Goal: Answer question/provide support: Answer question/provide support

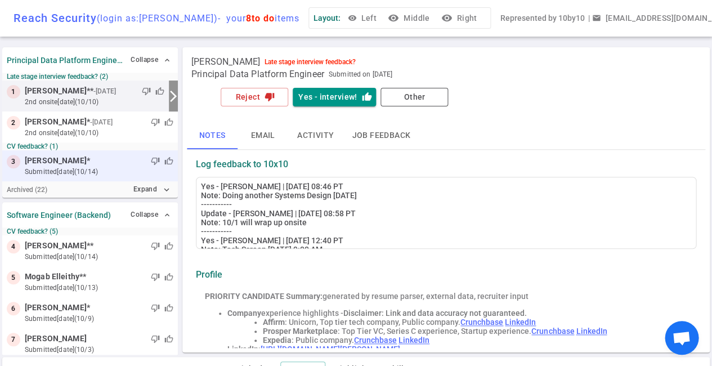
click at [92, 158] on div "thumb_down thumb_up" at bounding box center [131, 160] width 83 height 11
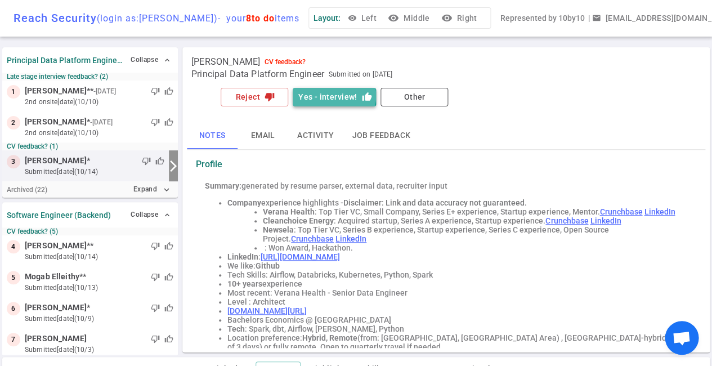
click at [324, 96] on button "Yes - interview! thumb_up" at bounding box center [334, 97] width 83 height 19
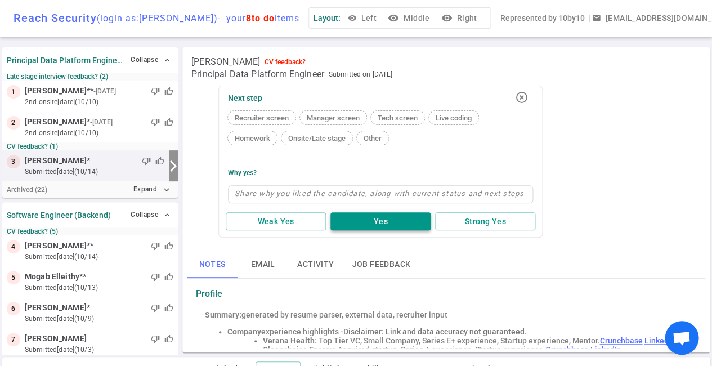
type textarea "S"
type textarea "Sc"
type textarea "Sch"
type textarea "Sche"
type textarea "Sched"
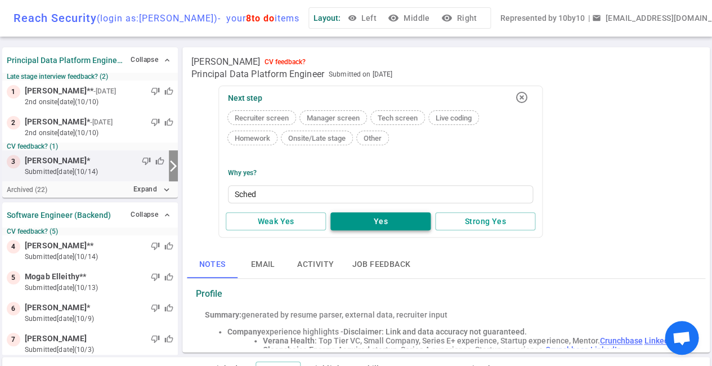
type textarea "Schedu"
type textarea "Schedul"
type textarea "Scheduli"
type textarea "Schedulin"
type textarea "Scheduling"
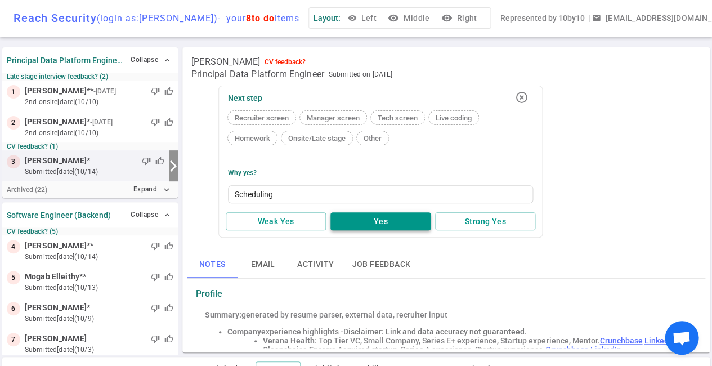
type textarea "Scheduling"
type textarea "Scheduling a"
type textarea "Scheduling a c"
type textarea "Scheduling a ca"
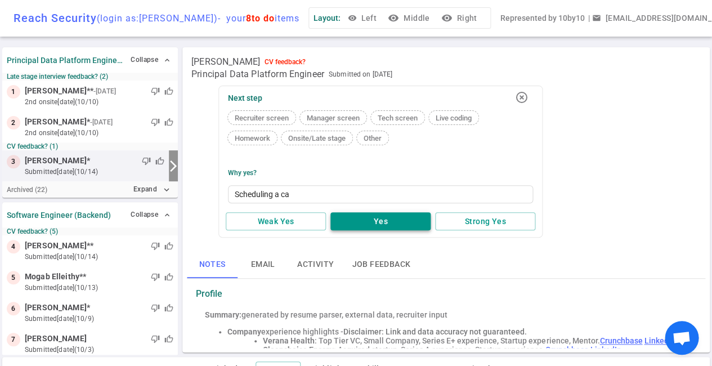
type textarea "Scheduling a cal"
type textarea "Scheduling a call"
type textarea "Scheduling a call w"
type textarea "Scheduling a call wi"
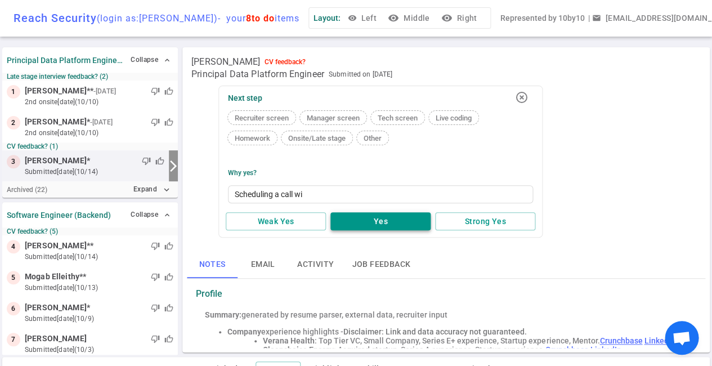
type textarea "Scheduling a call wit"
type textarea "Scheduling a call with"
type textarea "Scheduling a call with J"
type textarea "Scheduling a call with Je"
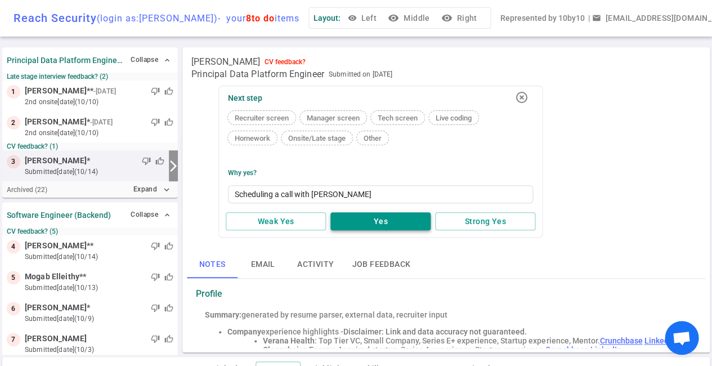
type textarea "Scheduling a call with Jef"
type textarea "Scheduling a call with Jeff"
click at [400, 219] on button "Yes" at bounding box center [381, 221] width 100 height 19
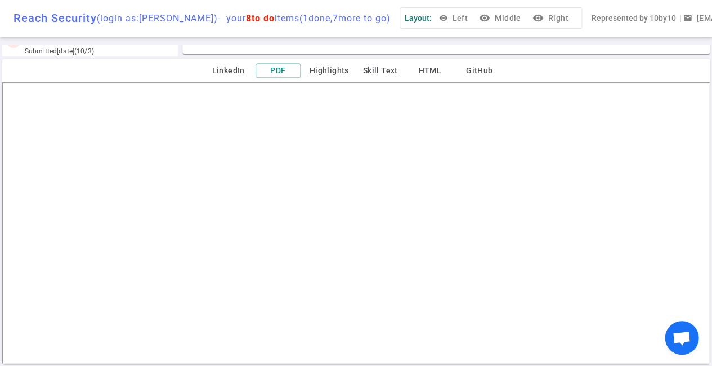
scroll to position [299, 0]
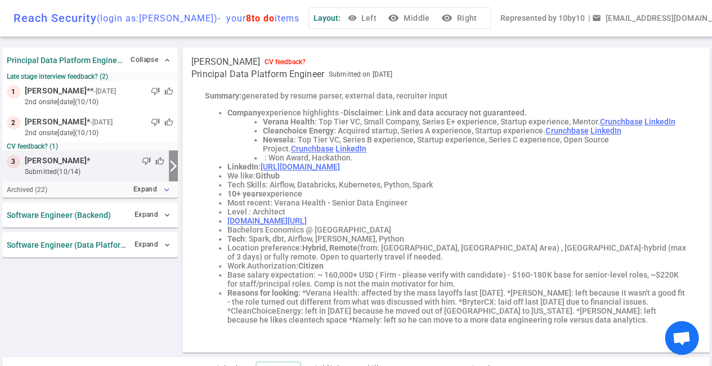
click at [166, 190] on icon "expand_more" at bounding box center [167, 190] width 10 height 10
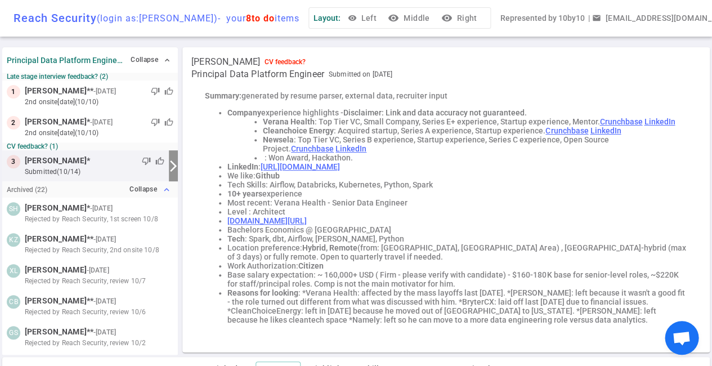
click at [166, 190] on icon "expand_less" at bounding box center [167, 190] width 10 height 10
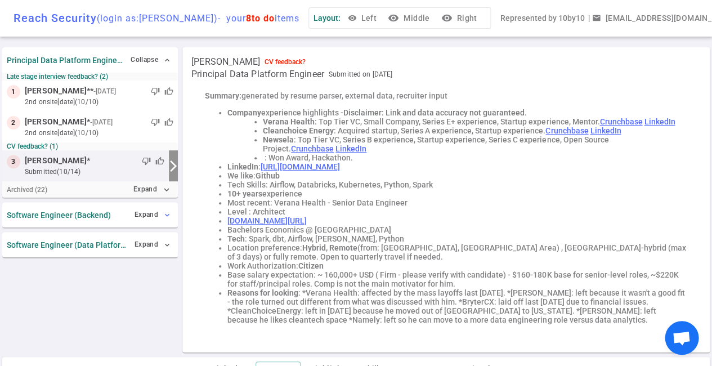
click at [165, 212] on span "expand_more" at bounding box center [167, 215] width 9 height 9
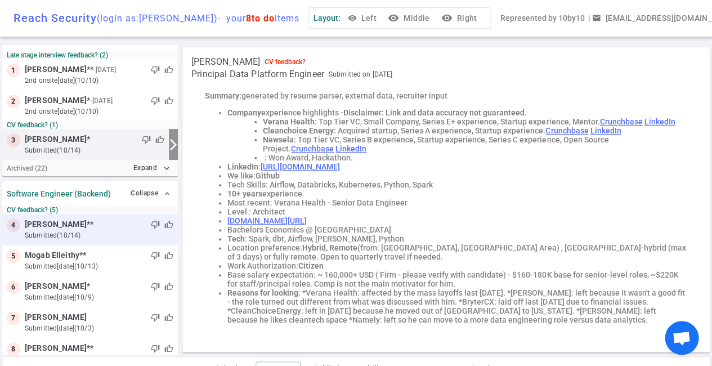
scroll to position [23, 0]
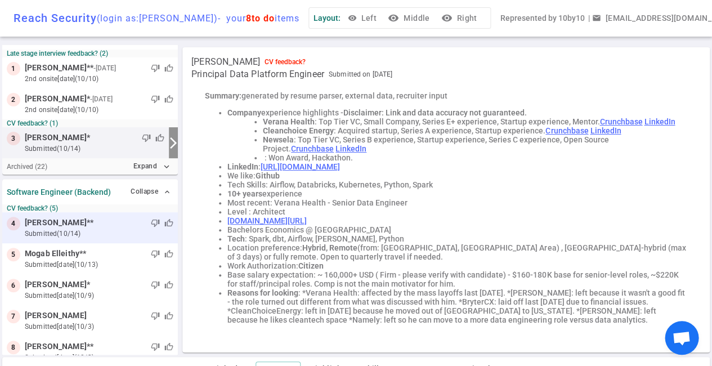
click at [99, 229] on small "submitted (10/14)" at bounding box center [99, 234] width 149 height 10
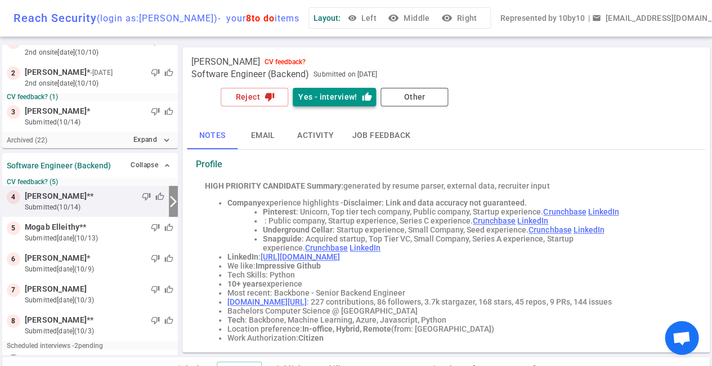
scroll to position [0, 0]
click at [269, 100] on icon "thumb_down" at bounding box center [270, 97] width 10 height 10
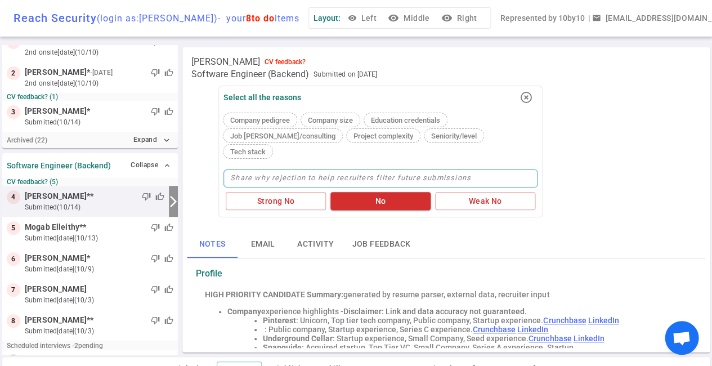
click at [287, 170] on textarea at bounding box center [381, 179] width 314 height 18
type textarea "T"
type textarea "Tu"
type textarea "Tur"
type textarea "Turn"
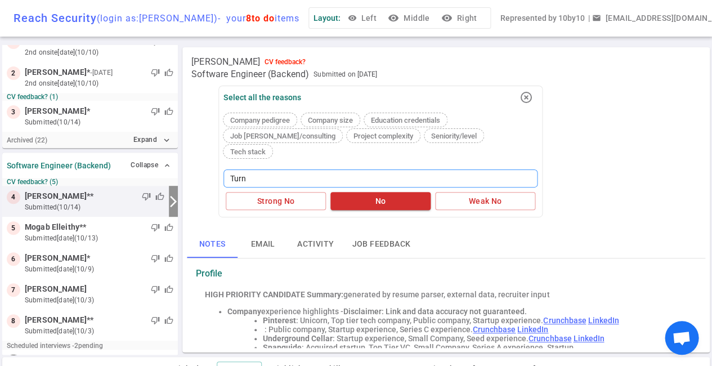
type textarea "Turno"
type textarea "Turnov"
type textarea "Turnove"
type textarea "Turnover"
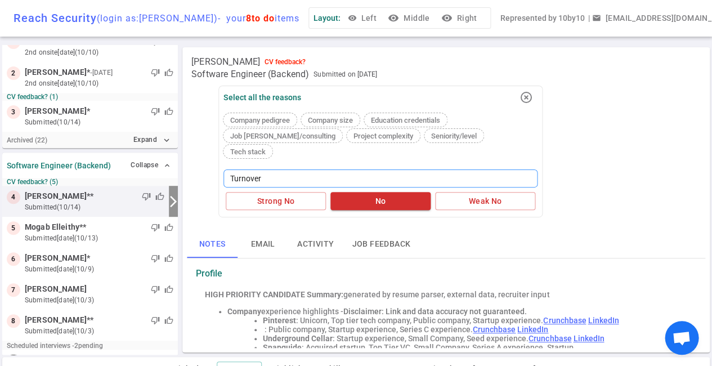
type textarea "Turnover a"
type textarea "Turnover an"
type textarea "Turnover and"
type textarea "Turnover and s"
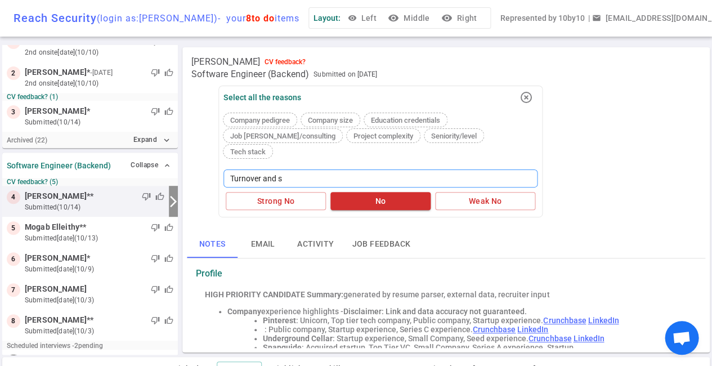
type textarea "Turnover and st"
type textarea "Turnover and str"
type textarea "Turnover and stro"
type textarea "Turnover and stron"
type textarea "Turnover and strong"
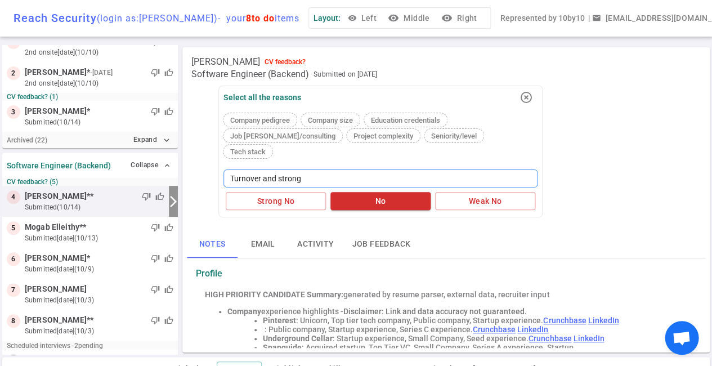
type textarea "Turnover and stronge"
type textarea "Turnover and stronger"
type textarea "Turnover and stronger c"
type textarea "Turnover and stronger ca"
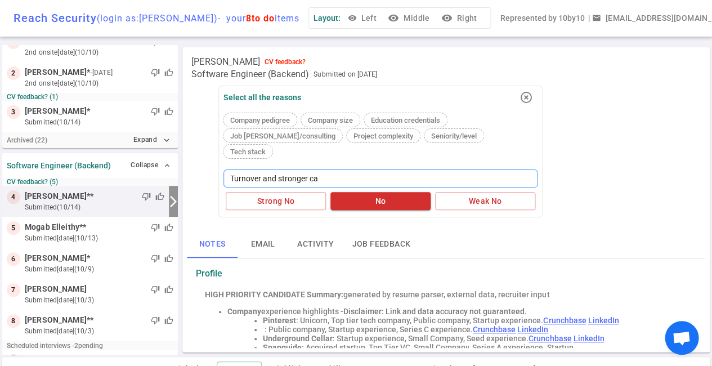
type textarea "Turnover and stronger can"
type textarea "Turnover and stronger cand"
type textarea "Turnover and stronger candi"
type textarea "Turnover and stronger candid"
type textarea "Turnover and stronger candida"
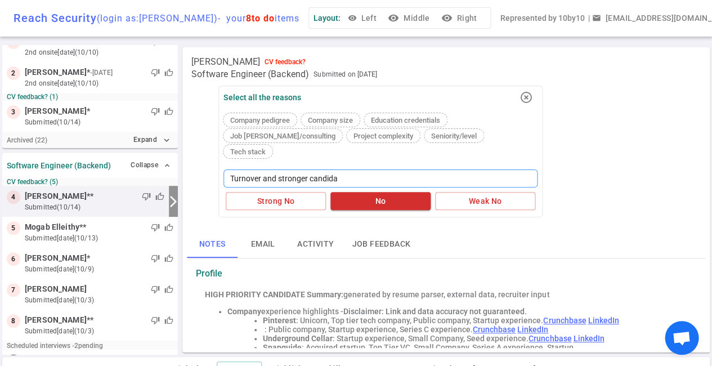
type textarea "Turnover and stronger candidat"
type textarea "Turnover and stronger candidate"
type textarea "Turnover and stronger candidates"
type textarea "Turnover and stronger candidates i"
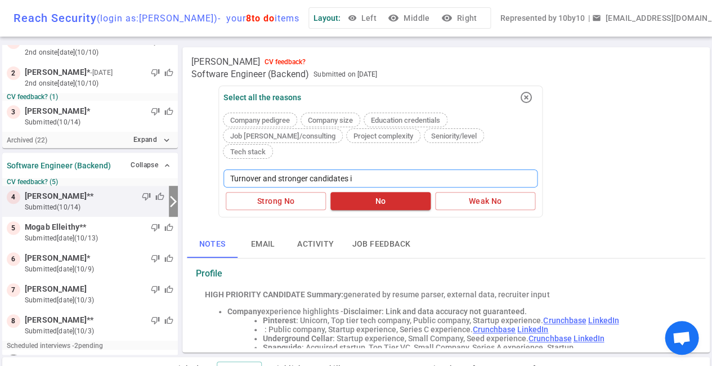
type textarea "Turnover and stronger candidates in"
type textarea "Turnover and stronger candidates int"
type textarea "Turnover and stronger candidates int h"
type textarea "Turnover and stronger candidates int he"
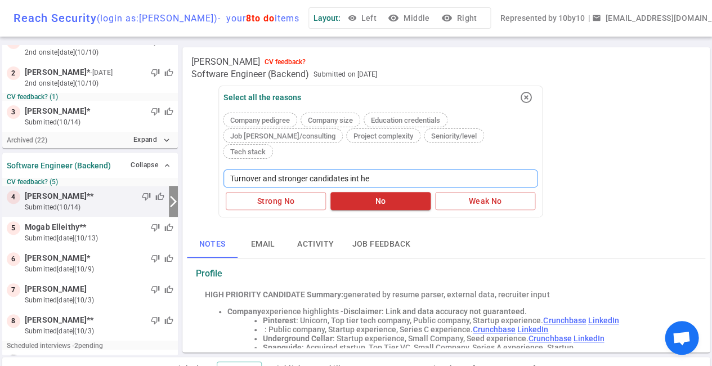
type textarea "Turnover and stronger candidates int he"
type textarea "Turnover and stronger candidates int h"
type textarea "Turnover and stronger candidates int"
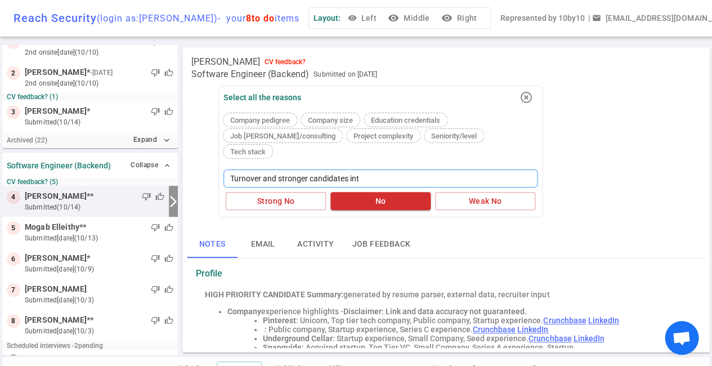
type textarea "Turnover and stronger candidates in"
type textarea "Turnover and stronger candidates in t"
type textarea "Turnover and stronger candidates in th"
type textarea "Turnover and stronger candidates in the"
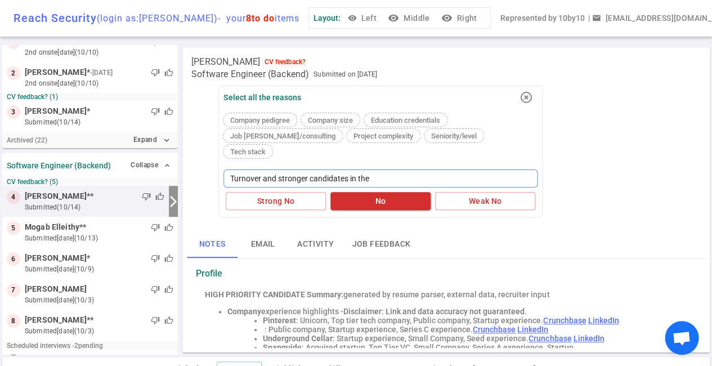
type textarea "Turnover and stronger candidates in the"
type textarea "Turnover and stronger candidates in the p"
type textarea "Turnover and stronger candidates in the pi"
type textarea "Turnover and stronger candidates in the pip"
type textarea "Turnover and stronger candidates in the pipe"
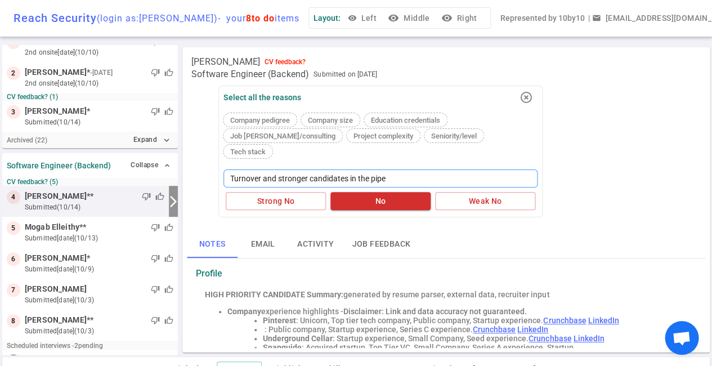
type textarea "Turnover and stronger candidates in the pipel"
type textarea "Turnover and stronger candidates in the pipeli"
type textarea "Turnover and stronger candidates in the pipelin"
type textarea "Turnover and stronger candidates in the pipeline"
click at [375, 192] on button "No" at bounding box center [381, 201] width 100 height 19
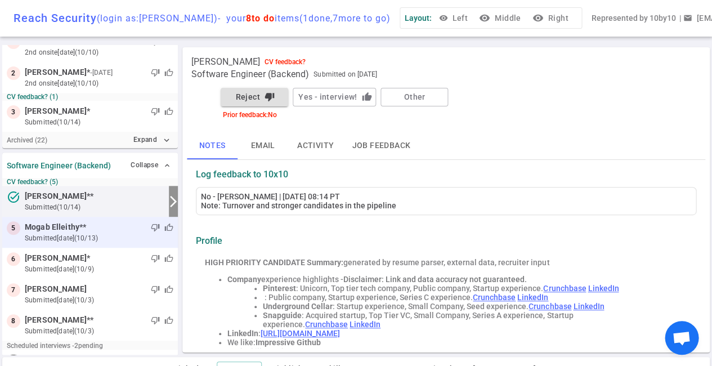
click at [111, 228] on div "thumb_down thumb_up" at bounding box center [129, 227] width 87 height 11
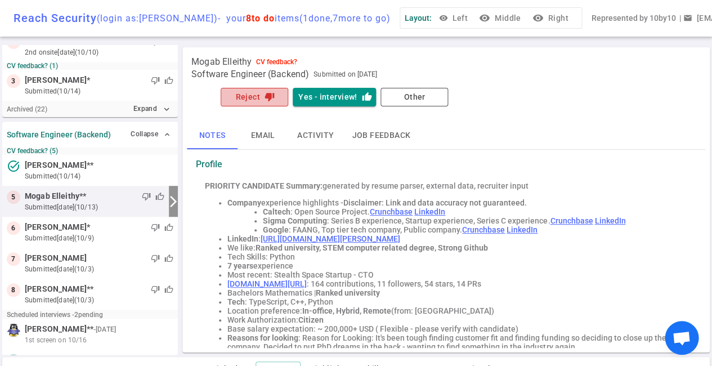
click at [261, 93] on button "Reject thumb_down" at bounding box center [255, 97] width 68 height 19
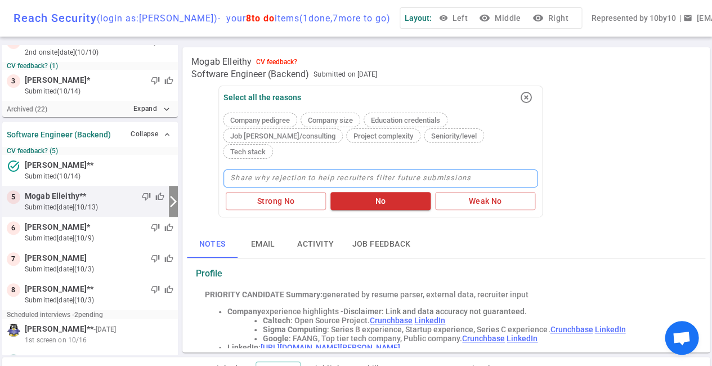
click at [261, 170] on textarea at bounding box center [381, 179] width 314 height 18
type textarea "G"
type textarea "Go"
type textarea "Goo"
type textarea "Good"
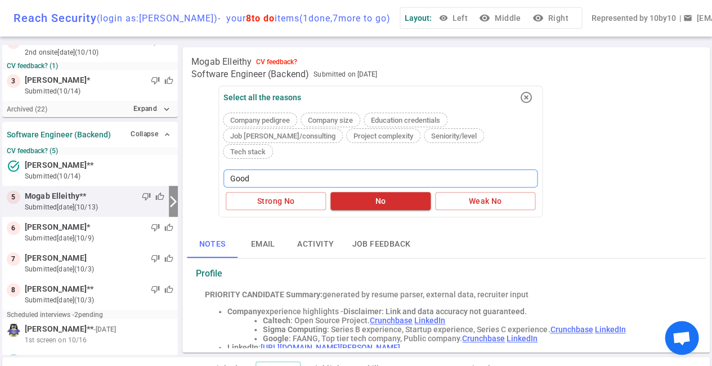
type textarea "Good"
type textarea "Good c"
type textarea "Good ca"
type textarea "Good c"
type textarea "Good"
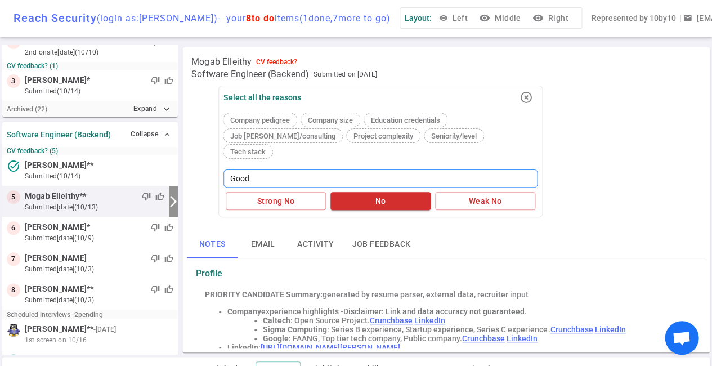
type textarea "Good"
type textarea "Goo"
type textarea "Go"
type textarea "G"
type textarea "N"
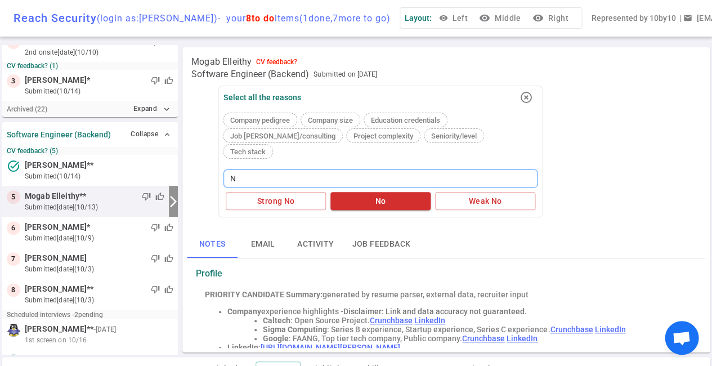
type textarea "No"
type textarea "Not"
type textarea "Not a"
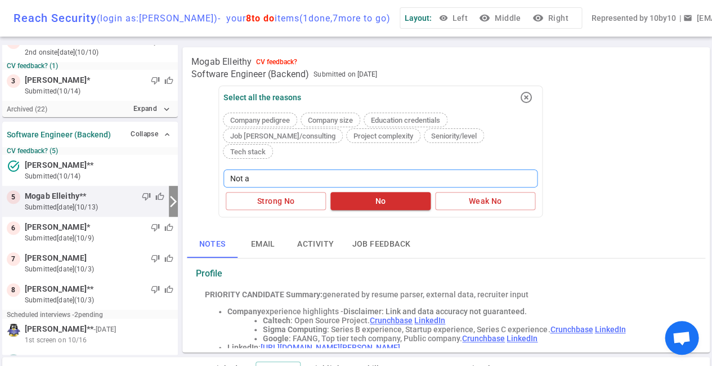
type textarea "Not a f"
type textarea "Not a fi"
type textarea "Not a fit"
type textarea "Not a fit f"
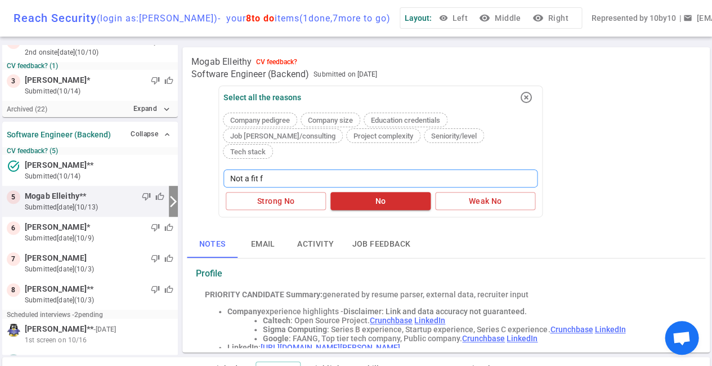
type textarea "Not a fit fo"
type textarea "Not a fit for"
type textarea "Not a fit for c"
type textarea "Not a fit for cu"
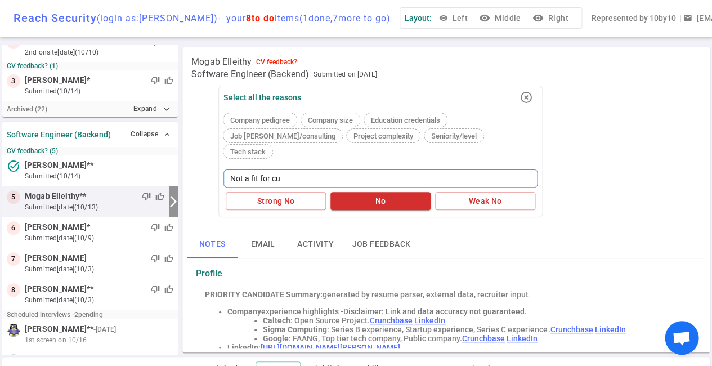
type textarea "Not a fit for cur"
type textarea "Not a fit for curr"
type textarea "Not a fit for curre"
type textarea "Not a fit for curren"
type textarea "Not a fit for current"
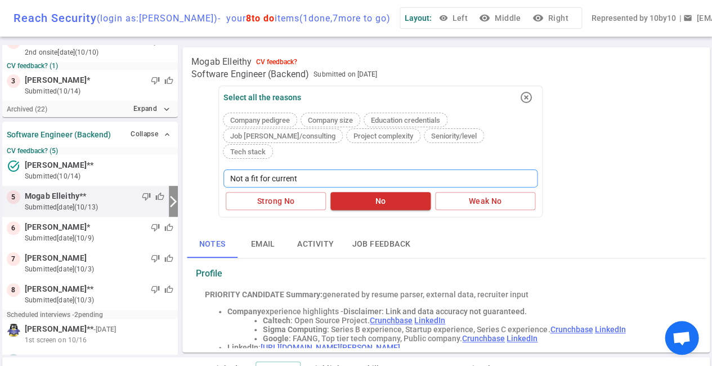
type textarea "Not a fit for current"
type textarea "Not a fit for current n"
type textarea "Not a fit for current ne"
type textarea "Not a fit for current nee"
type textarea "Not a fit for current need"
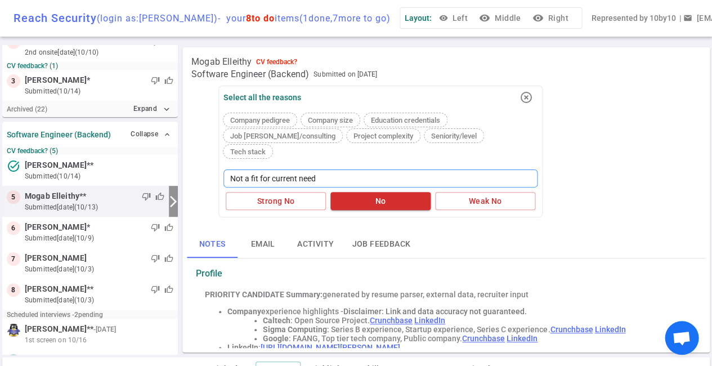
type textarea "Not a fit for current needs"
type textarea "Not a fit for current needs."
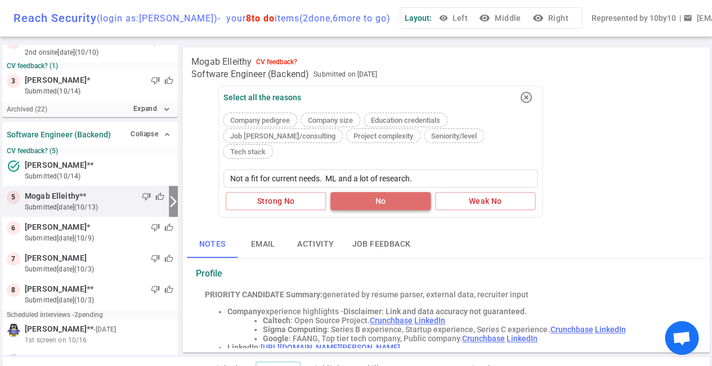
click at [372, 192] on button "No" at bounding box center [381, 201] width 100 height 19
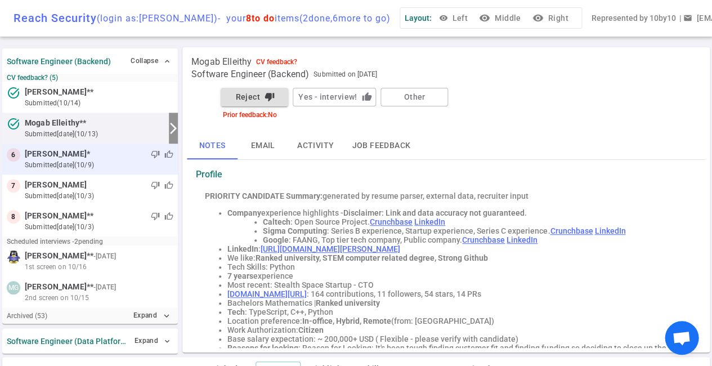
scroll to position [153, 0]
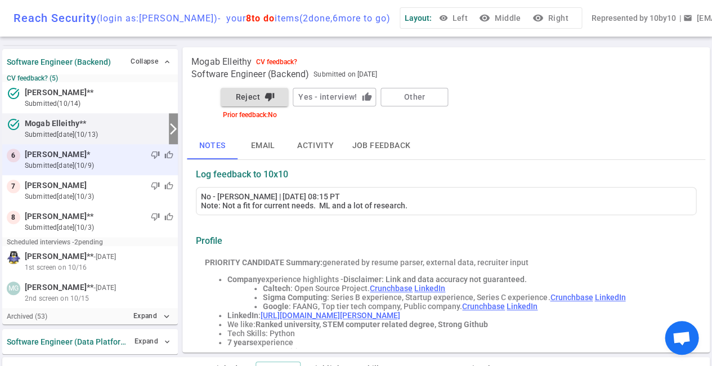
click at [113, 161] on small "submitted 5d ago (10/9)" at bounding box center [99, 166] width 149 height 10
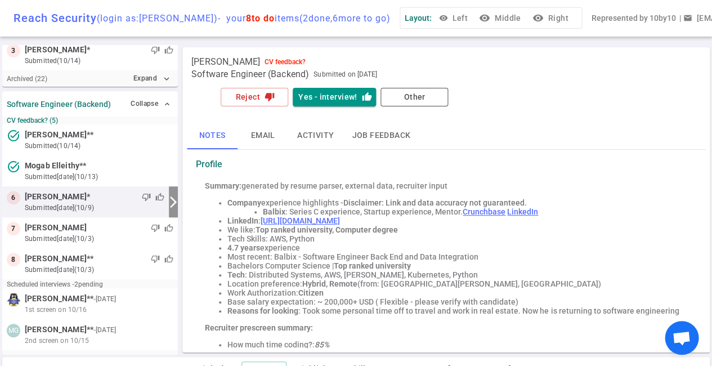
scroll to position [0, 0]
click at [324, 96] on button "Yes - interview! thumb_up" at bounding box center [334, 97] width 83 height 19
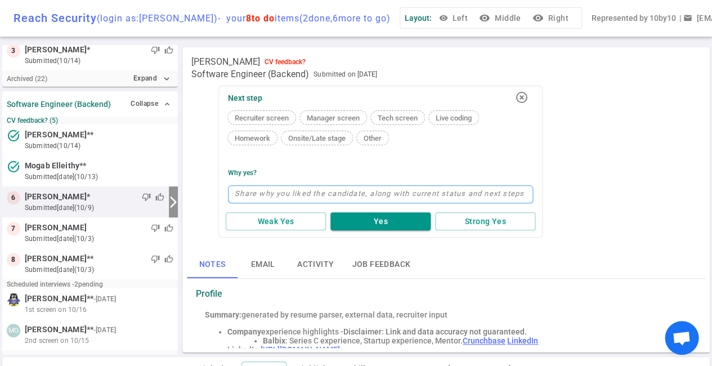
click at [326, 195] on textarea at bounding box center [380, 194] width 305 height 18
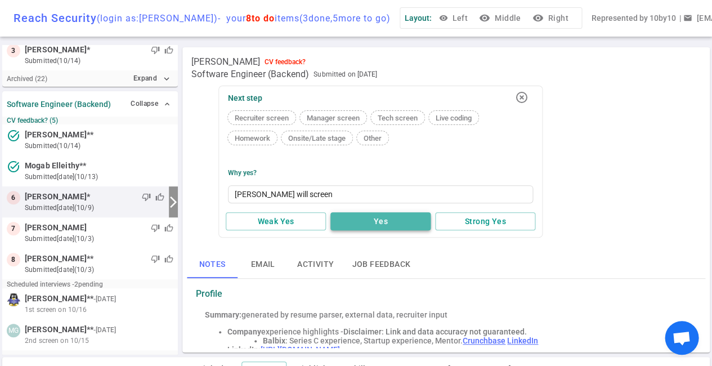
click at [371, 217] on button "Yes" at bounding box center [381, 221] width 100 height 19
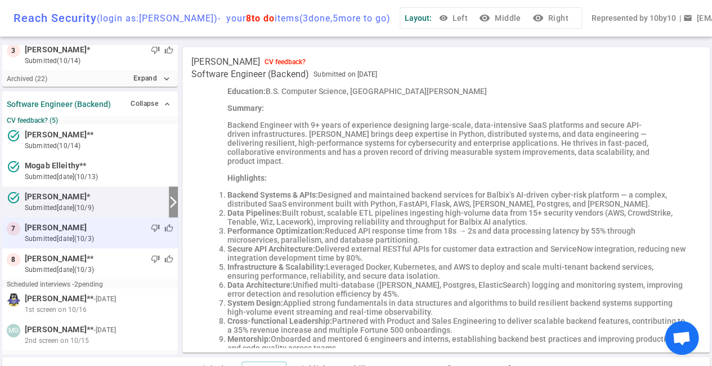
click at [119, 228] on div "thumb_down thumb_up" at bounding box center [130, 227] width 87 height 11
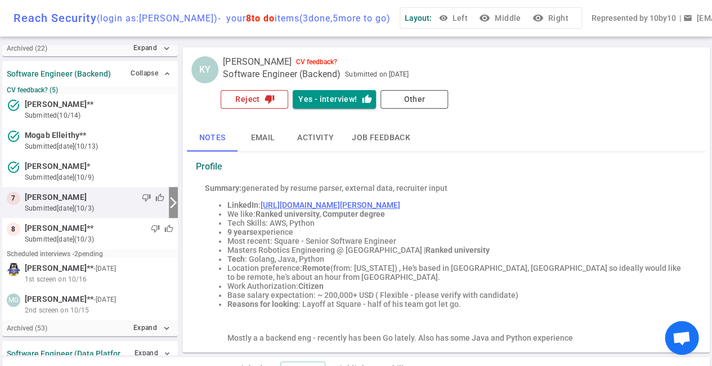
click at [272, 101] on icon "thumb_down" at bounding box center [270, 99] width 10 height 10
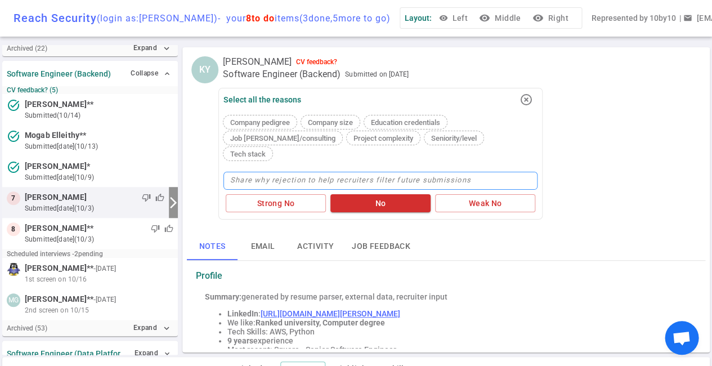
click at [300, 172] on textarea at bounding box center [381, 181] width 314 height 18
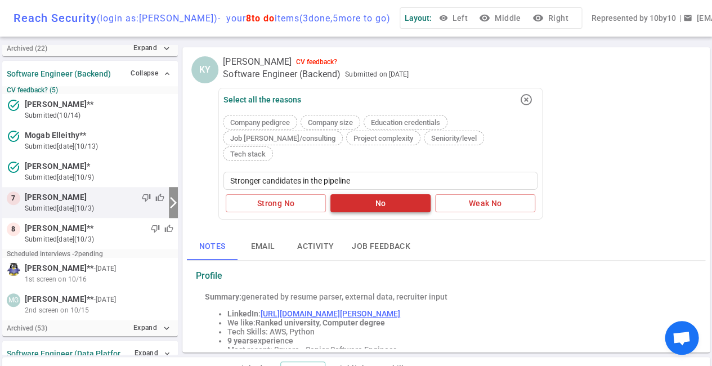
click at [363, 194] on button "No" at bounding box center [381, 203] width 100 height 19
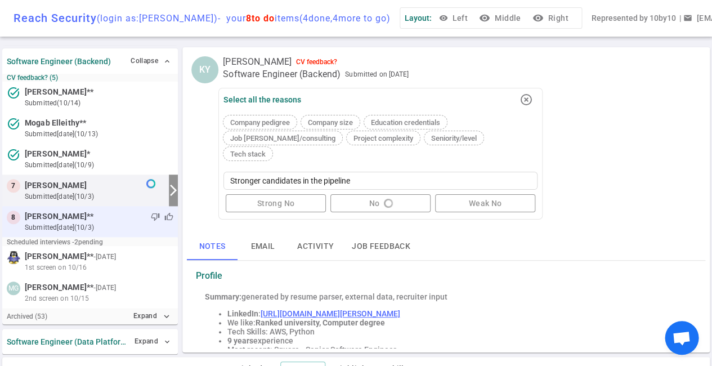
scroll to position [154, 0]
click at [112, 218] on div "thumb_down thumb_up" at bounding box center [133, 216] width 80 height 11
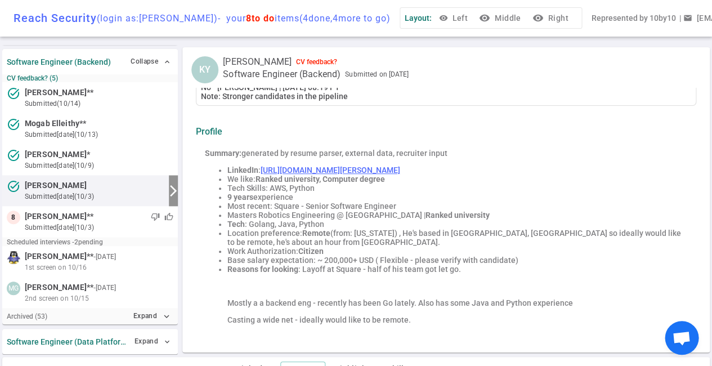
scroll to position [0, 0]
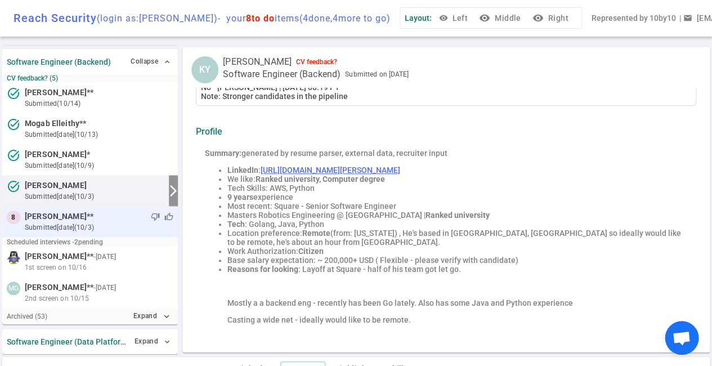
click at [106, 222] on small "submitted 11d ago (10/3)" at bounding box center [99, 227] width 149 height 10
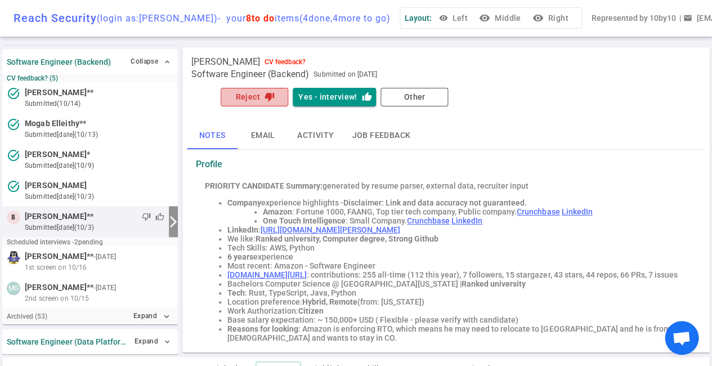
click at [257, 95] on button "Reject thumb_down" at bounding box center [255, 97] width 68 height 19
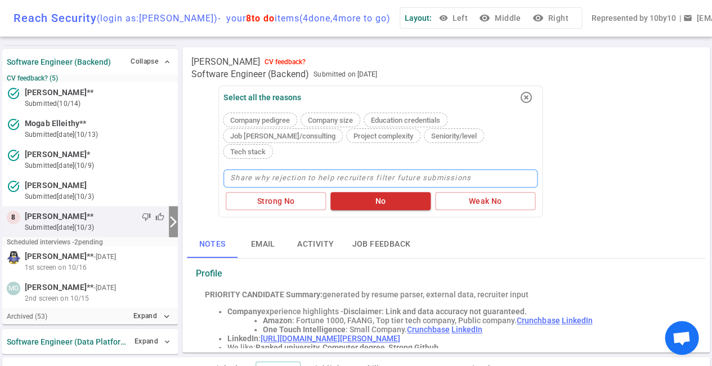
click at [251, 170] on textarea at bounding box center [381, 179] width 314 height 18
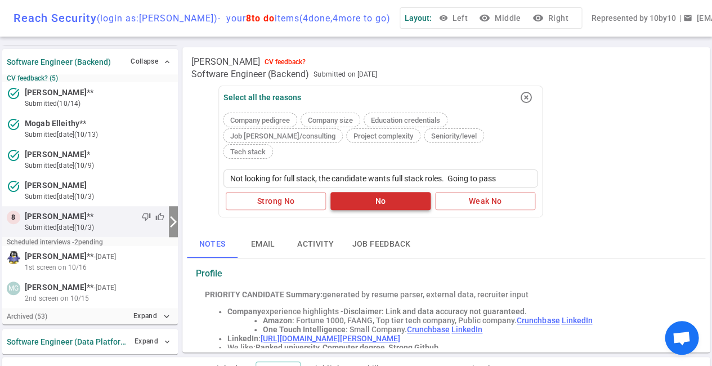
click at [364, 192] on button "No" at bounding box center [381, 201] width 100 height 19
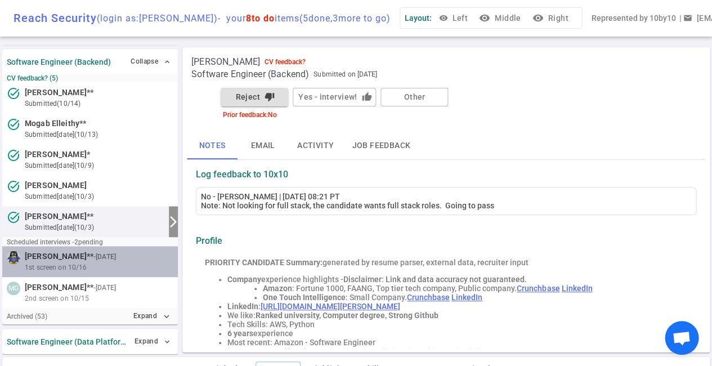
click at [67, 258] on span "[PERSON_NAME]" at bounding box center [56, 257] width 62 height 12
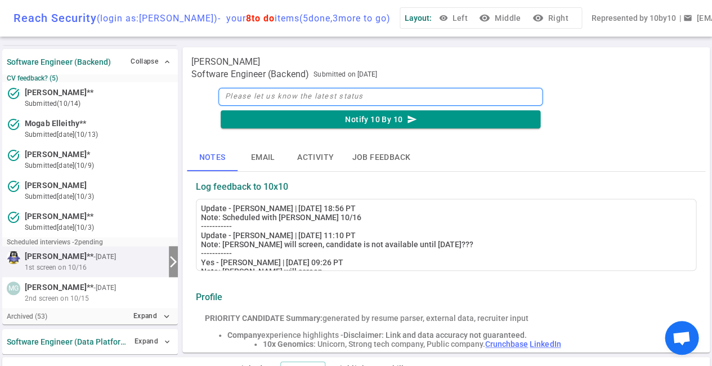
click at [245, 93] on textarea at bounding box center [381, 97] width 324 height 18
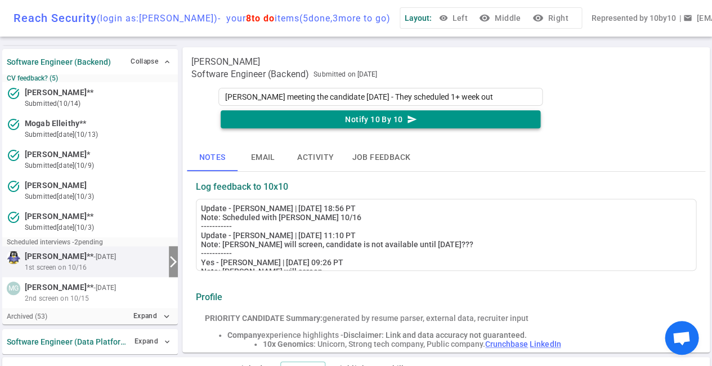
click at [377, 118] on button "Notify 10 By 10 send" at bounding box center [381, 119] width 320 height 19
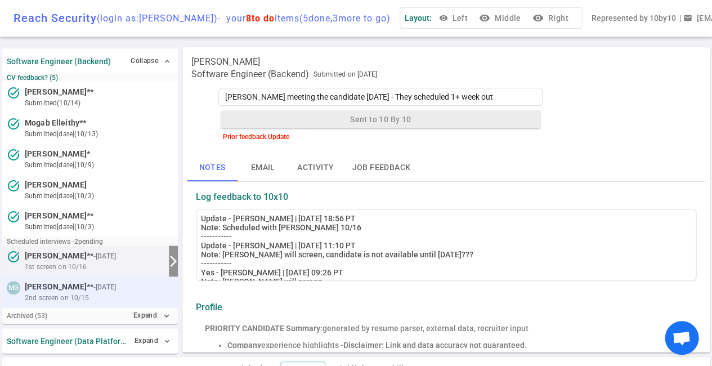
scroll to position [153, 0]
click at [95, 286] on small "- 8d ago" at bounding box center [104, 288] width 23 height 10
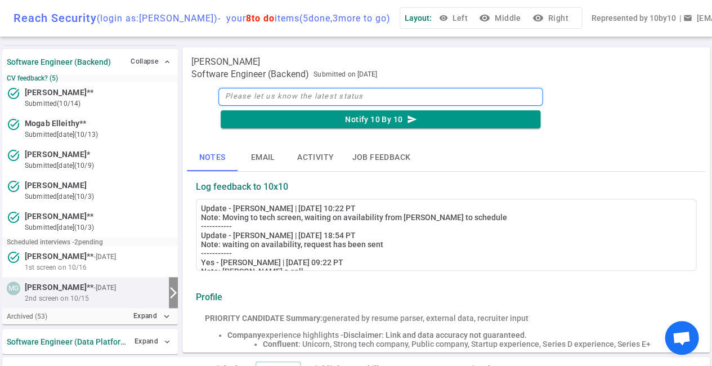
click at [306, 97] on textarea at bounding box center [381, 97] width 324 height 18
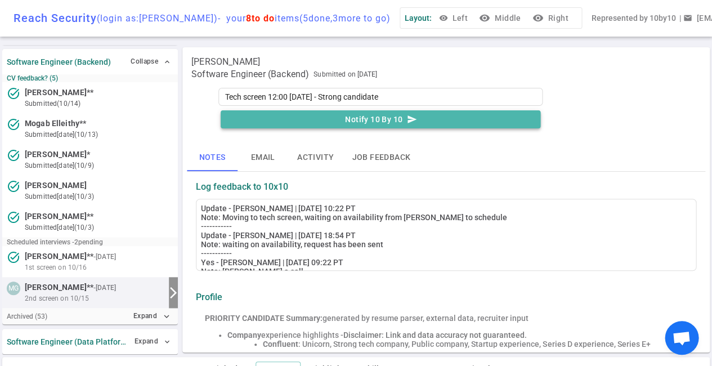
click at [360, 119] on button "Notify 10 By 10 send" at bounding box center [381, 119] width 320 height 19
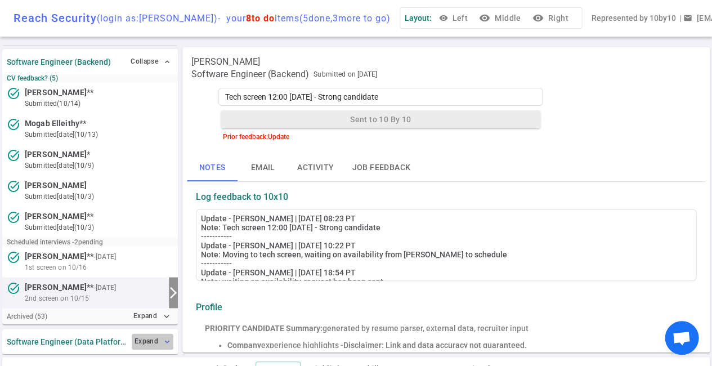
click at [164, 340] on span "expand_more" at bounding box center [167, 341] width 9 height 9
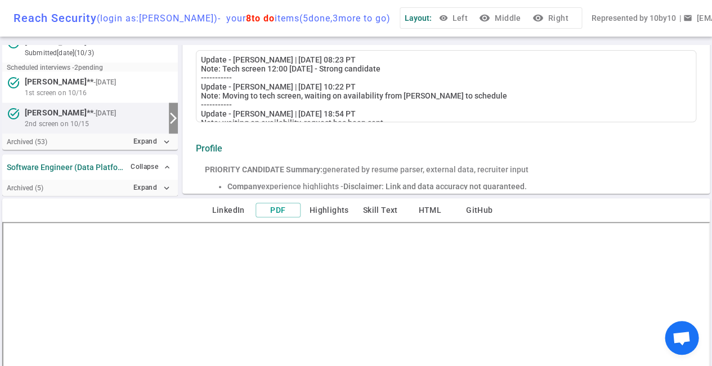
scroll to position [158, 0]
click at [165, 185] on icon "expand_more" at bounding box center [167, 189] width 10 height 10
click at [165, 185] on icon "expand_less" at bounding box center [167, 189] width 10 height 10
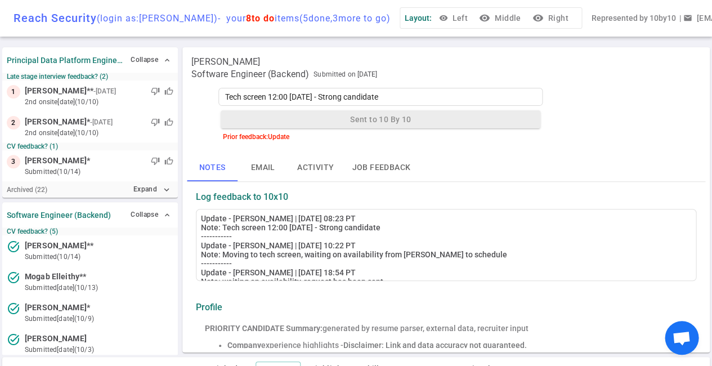
scroll to position [0, 0]
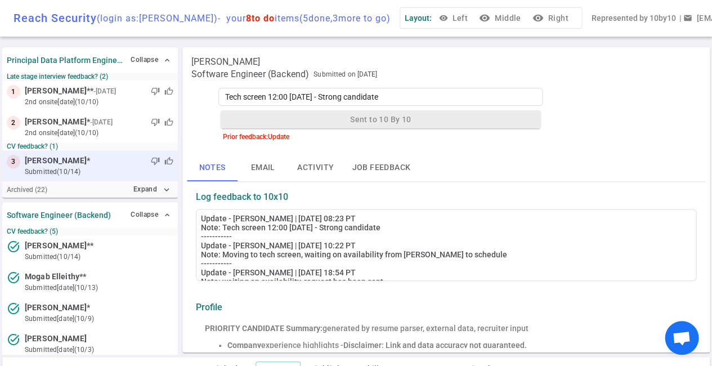
click at [119, 161] on div "thumb_down thumb_up" at bounding box center [131, 160] width 83 height 11
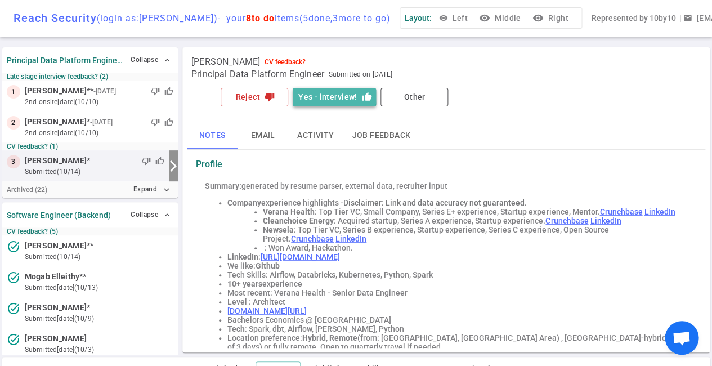
click at [331, 95] on button "Yes - interview! thumb_up" at bounding box center [334, 97] width 83 height 19
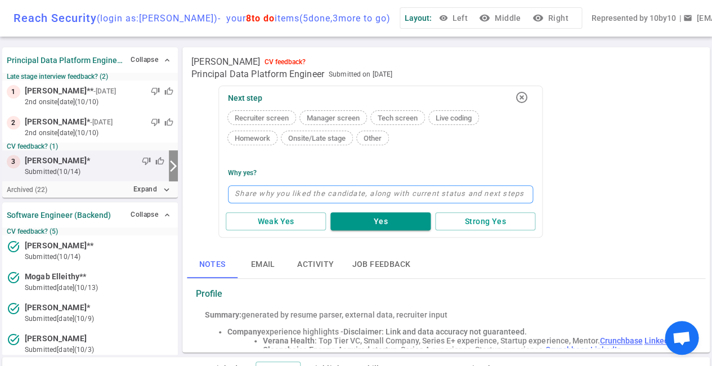
click at [328, 193] on textarea at bounding box center [380, 194] width 305 height 18
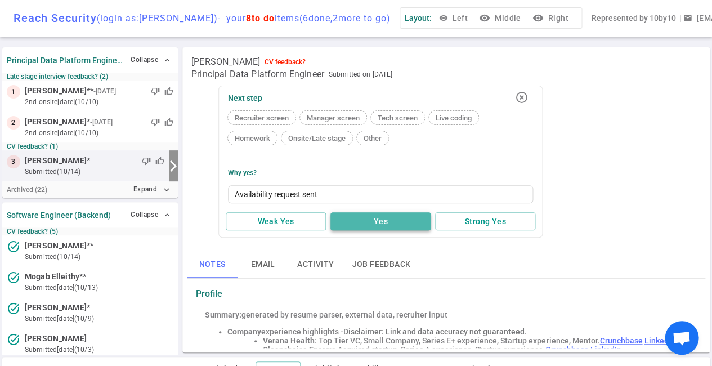
click at [405, 219] on button "Yes" at bounding box center [381, 221] width 100 height 19
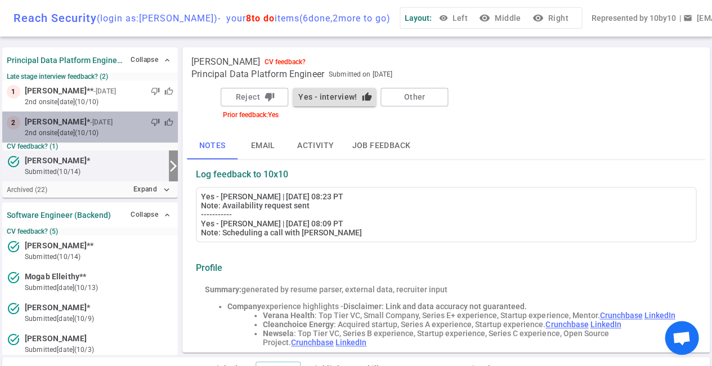
click at [123, 124] on div "thumb_down thumb_up" at bounding box center [144, 122] width 59 height 11
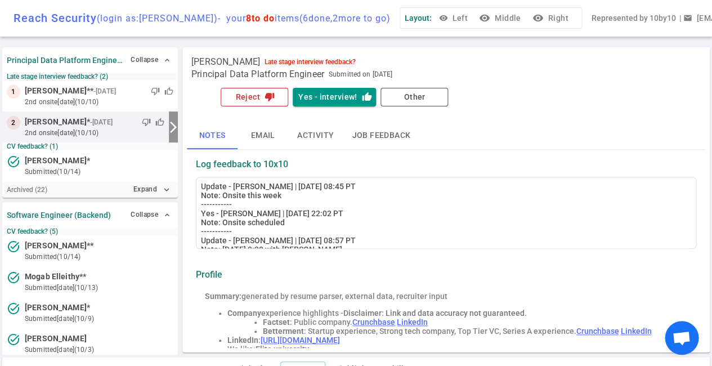
click at [265, 99] on icon "thumb_down" at bounding box center [270, 97] width 10 height 10
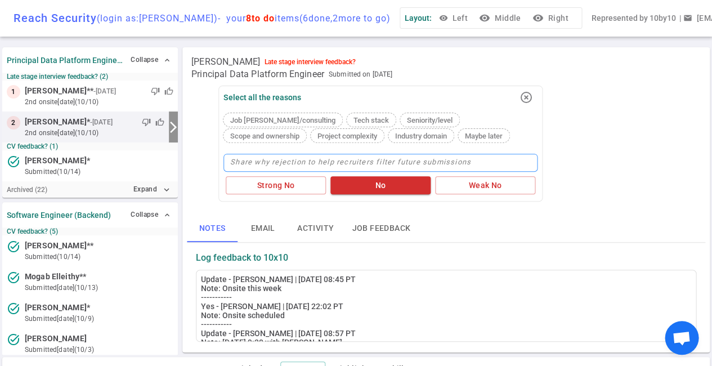
click at [276, 159] on textarea at bounding box center [381, 163] width 314 height 18
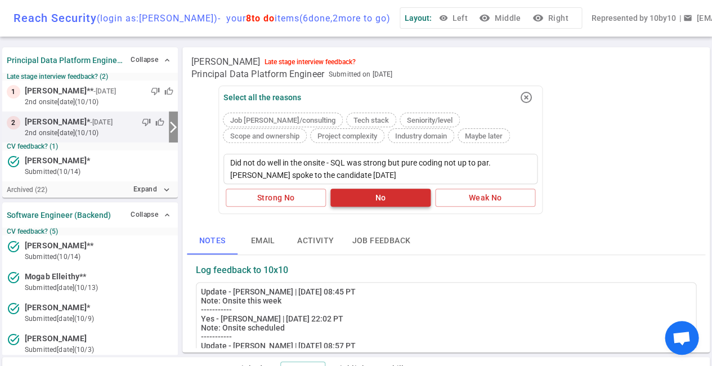
click at [399, 198] on button "No" at bounding box center [381, 198] width 100 height 19
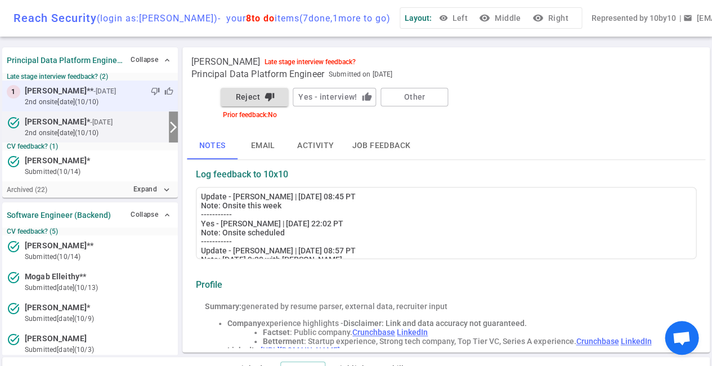
click at [122, 97] on small "2nd Onsite 4d ago (10/10)" at bounding box center [99, 102] width 149 height 10
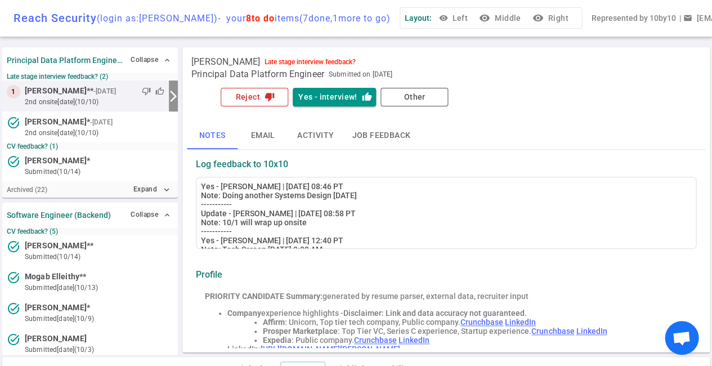
click at [263, 98] on button "Reject thumb_down" at bounding box center [255, 97] width 68 height 19
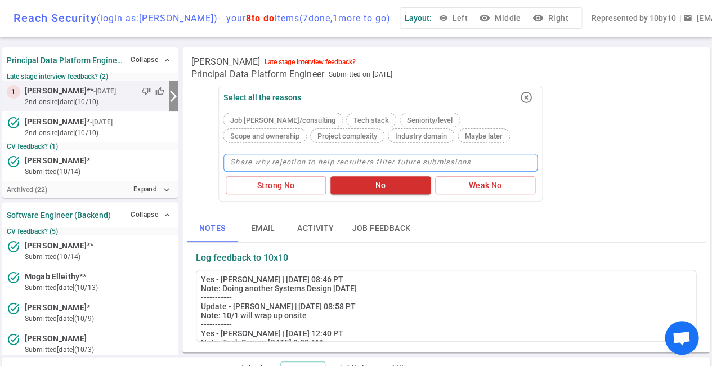
click at [257, 165] on textarea at bounding box center [381, 163] width 314 height 18
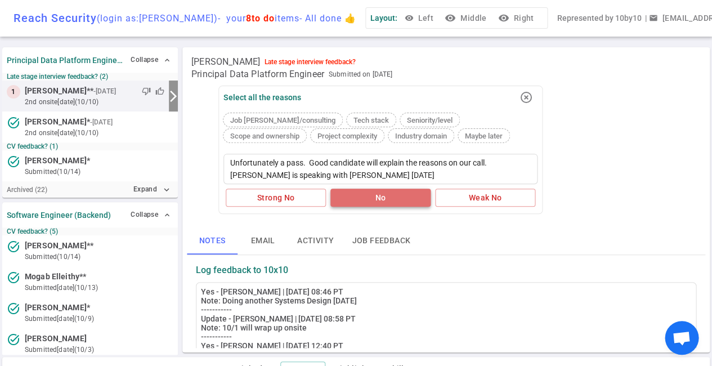
click at [381, 199] on button "No" at bounding box center [381, 198] width 100 height 19
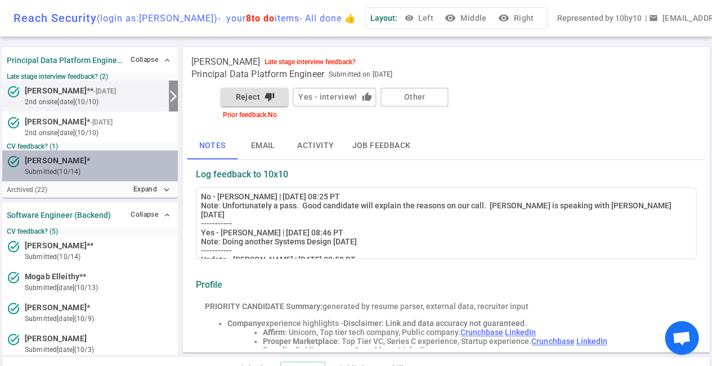
click at [78, 161] on span "Rich Fernandez" at bounding box center [56, 161] width 62 height 12
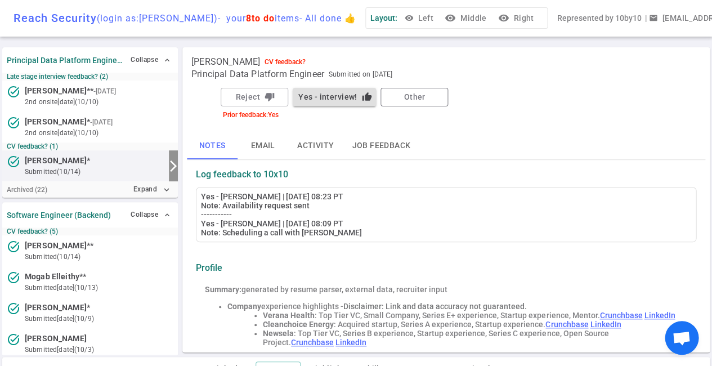
click at [426, 98] on button "Other" at bounding box center [415, 97] width 68 height 19
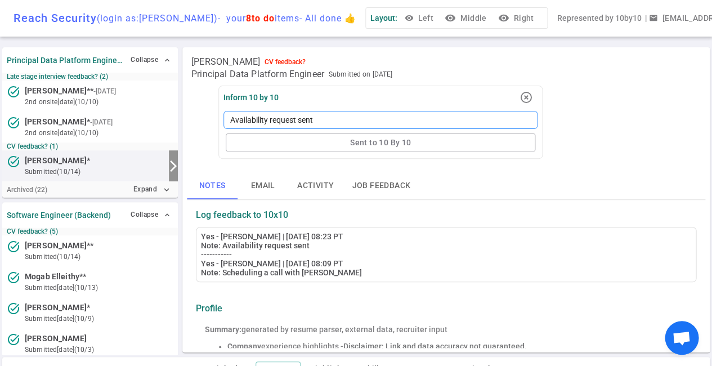
click at [345, 120] on textarea "Availability request sent" at bounding box center [381, 120] width 314 height 18
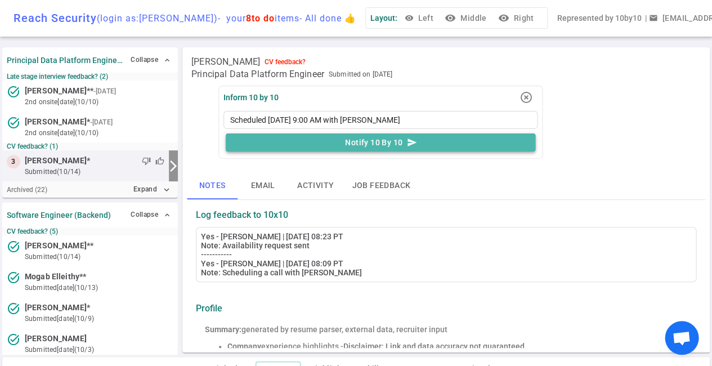
click at [377, 141] on button "Notify 10 By 10 send" at bounding box center [381, 142] width 310 height 19
